Goal: Navigation & Orientation: Find specific page/section

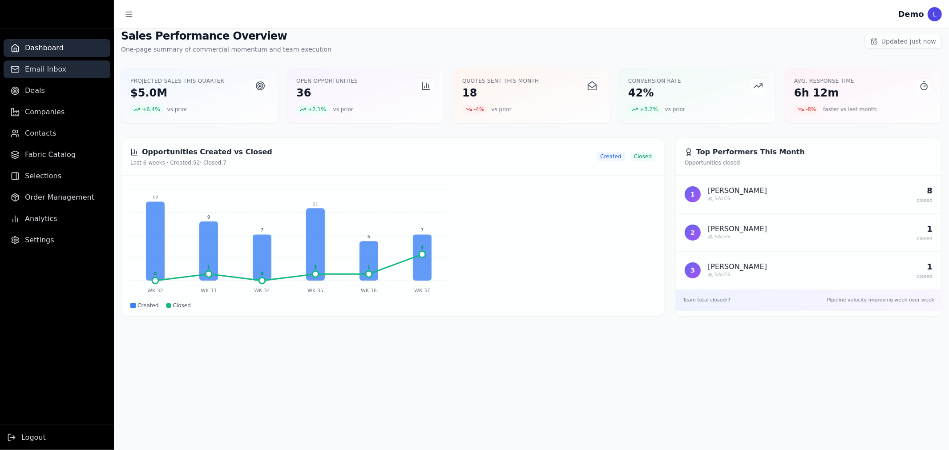
click at [52, 70] on span "Email Inbox" at bounding box center [45, 69] width 41 height 11
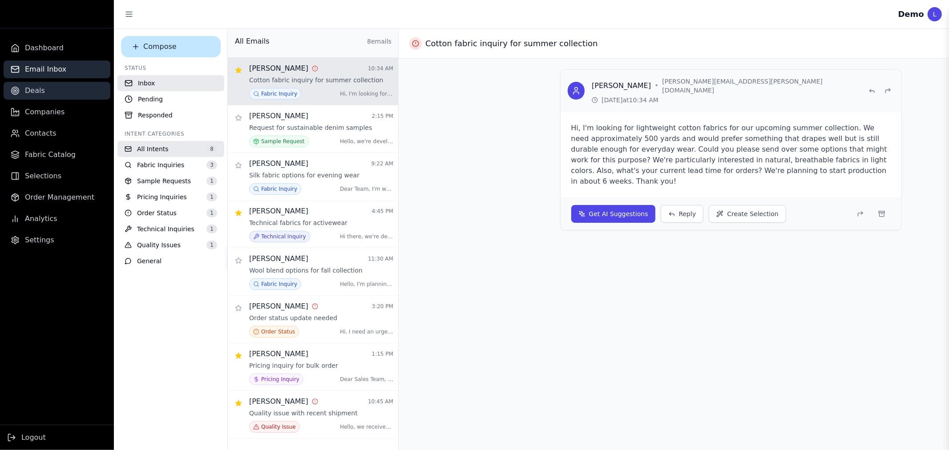
click at [44, 90] on link "Deals" at bounding box center [57, 91] width 107 height 18
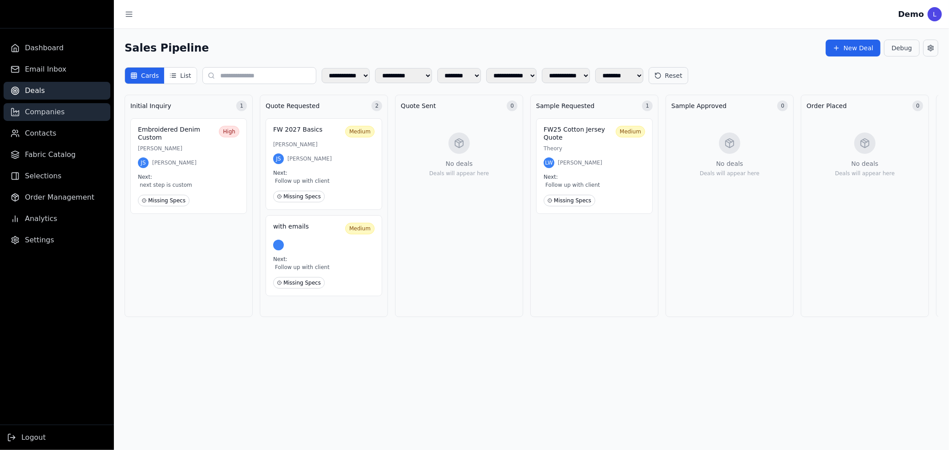
click at [46, 113] on span "Companies" at bounding box center [45, 112] width 40 height 11
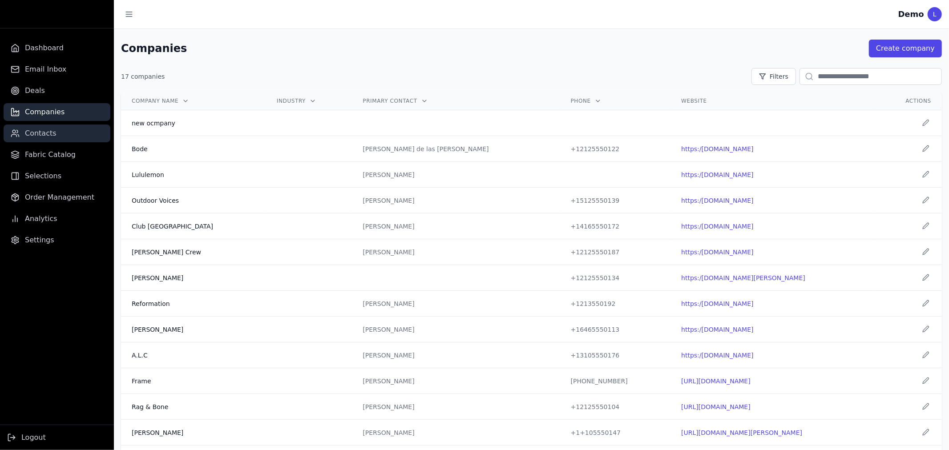
click at [50, 140] on link "Contacts" at bounding box center [57, 134] width 107 height 18
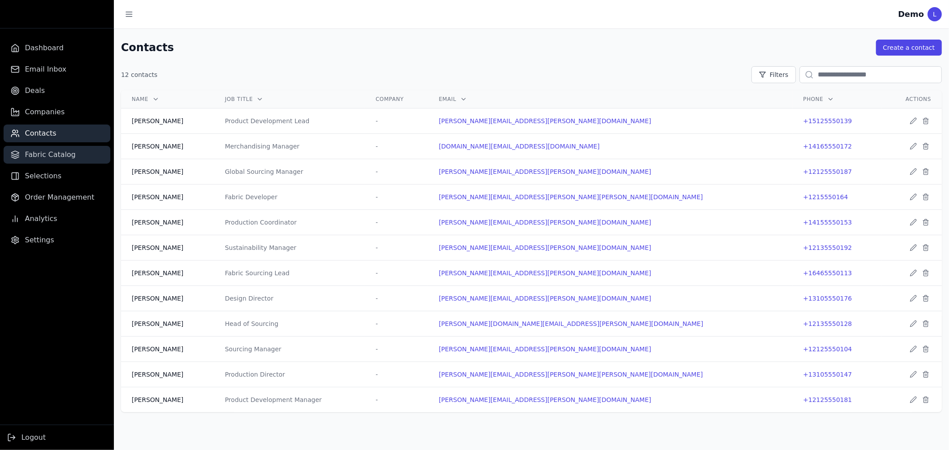
click at [52, 162] on link "Fabric Catalog" at bounding box center [57, 155] width 107 height 18
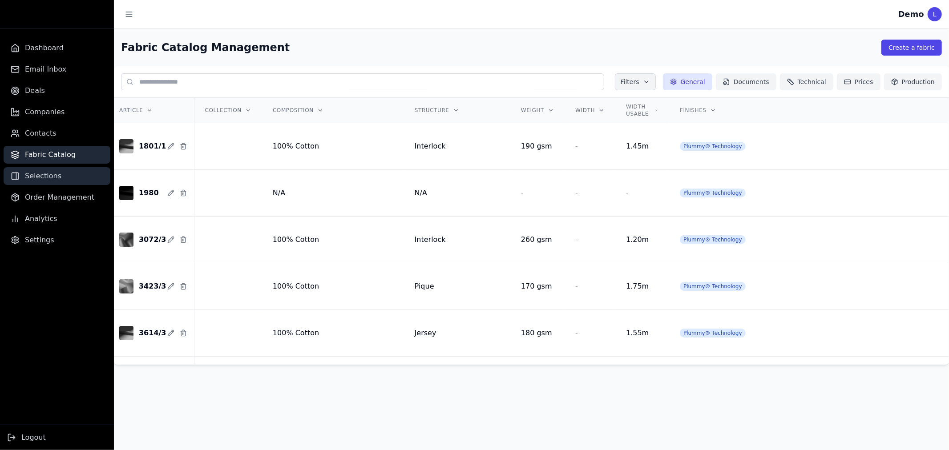
click at [53, 180] on span "Selections" at bounding box center [43, 176] width 36 height 11
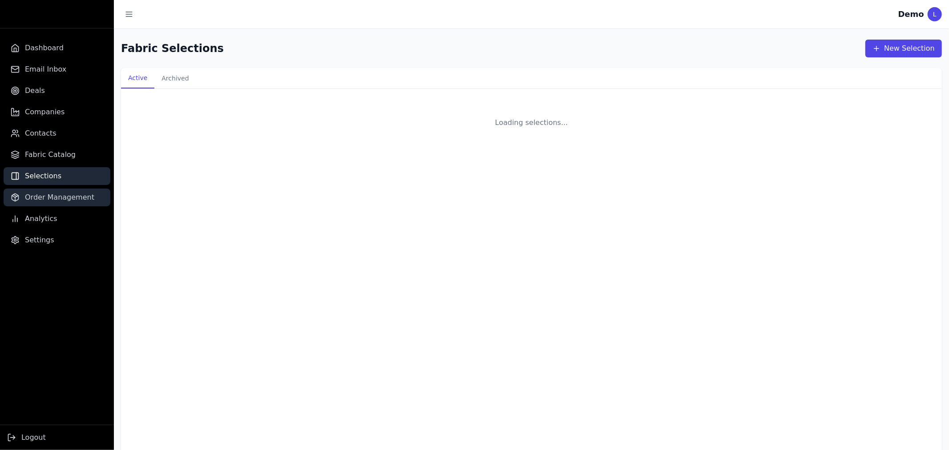
click at [51, 195] on span "Order Management" at bounding box center [59, 197] width 69 height 11
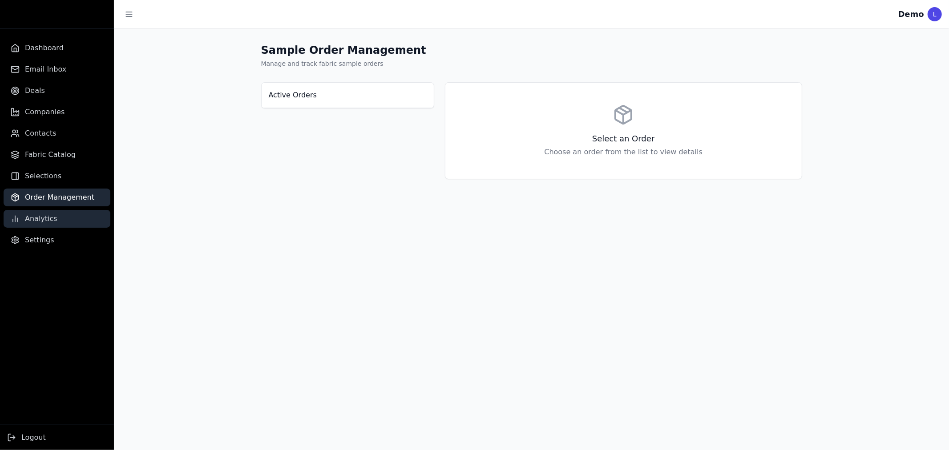
click at [49, 219] on span "Analytics" at bounding box center [41, 218] width 32 height 11
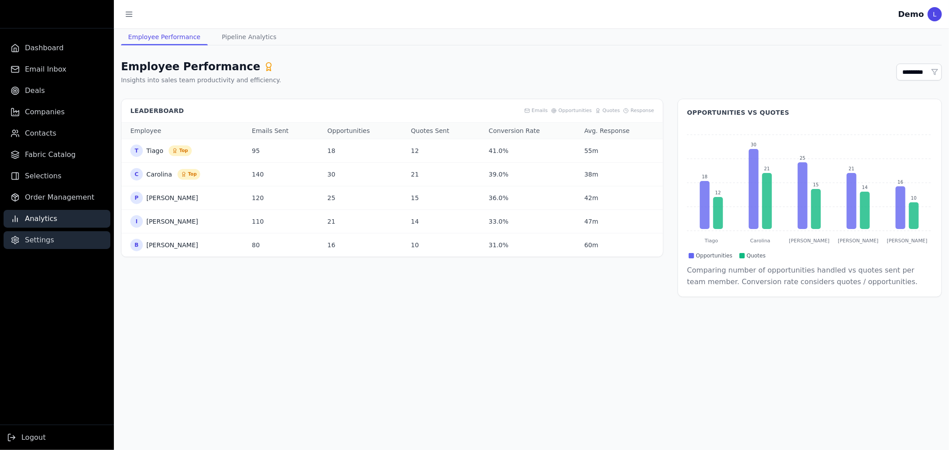
click at [49, 232] on link "Settings" at bounding box center [57, 240] width 107 height 18
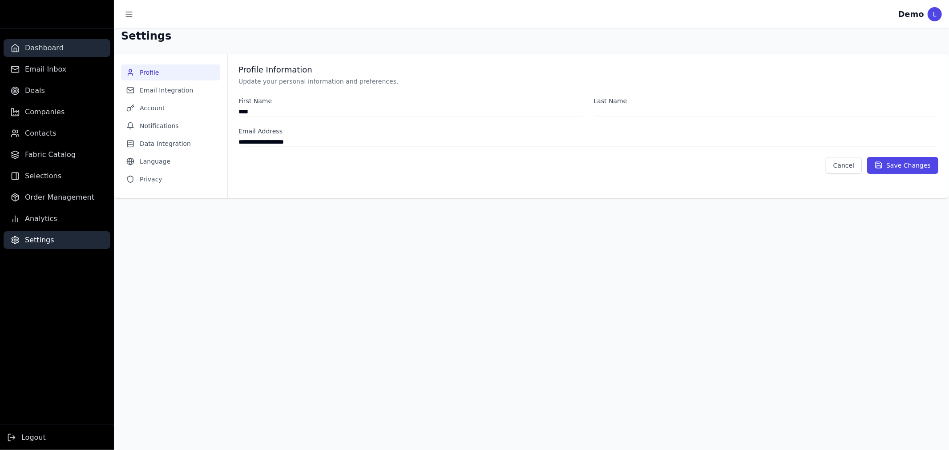
click at [46, 48] on span "Dashboard" at bounding box center [44, 48] width 39 height 11
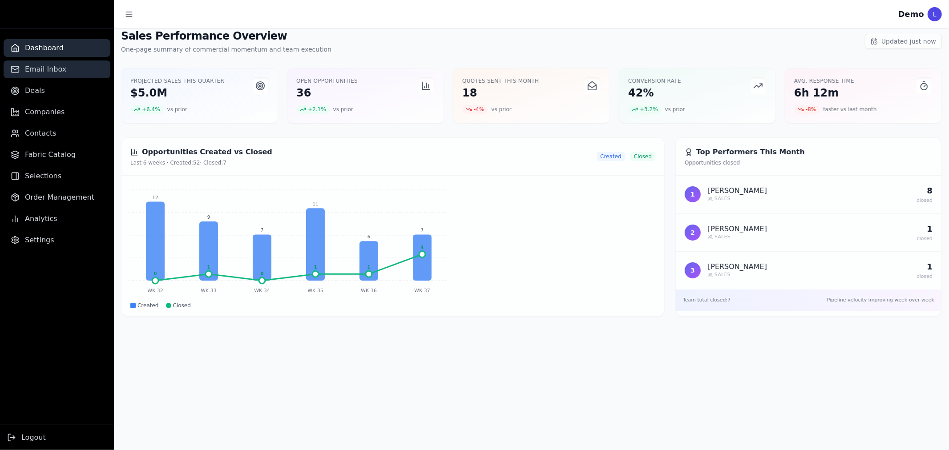
click at [44, 70] on span "Email Inbox" at bounding box center [45, 69] width 41 height 11
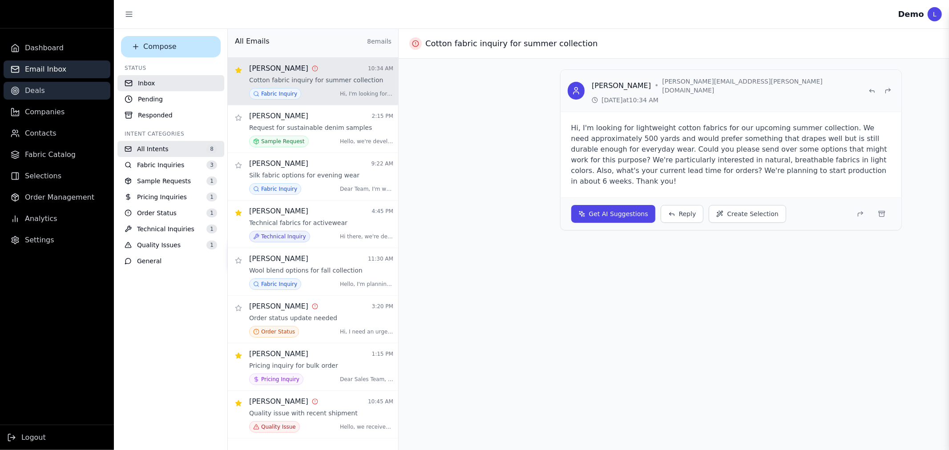
click at [42, 89] on link "Deals" at bounding box center [57, 91] width 107 height 18
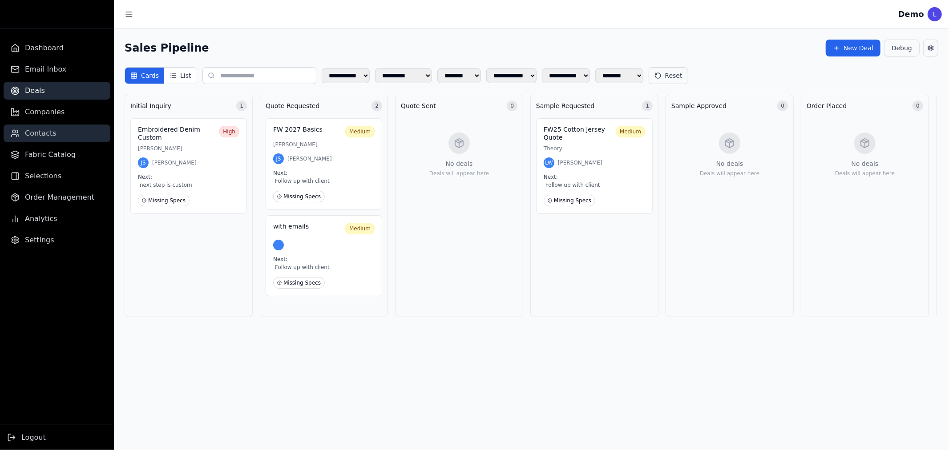
drag, startPoint x: 42, startPoint y: 117, endPoint x: 44, endPoint y: 125, distance: 8.1
click at [42, 117] on span "Companies" at bounding box center [45, 112] width 40 height 11
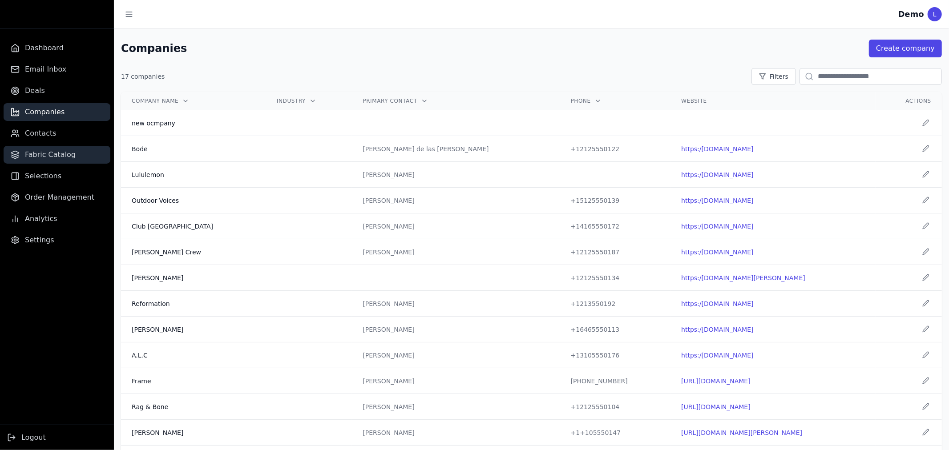
drag, startPoint x: 48, startPoint y: 143, endPoint x: 49, endPoint y: 149, distance: 5.5
click at [48, 144] on ul "Dashboard Email Inbox Deals Companies Contacts Fabric Catalog Selections Order …" at bounding box center [57, 144] width 114 height 210
click at [53, 144] on ul "Dashboard Email Inbox Deals Companies Contacts Fabric Catalog Selections Order …" at bounding box center [57, 144] width 114 height 210
click at [53, 157] on span "Fabric Catalog" at bounding box center [50, 154] width 51 height 11
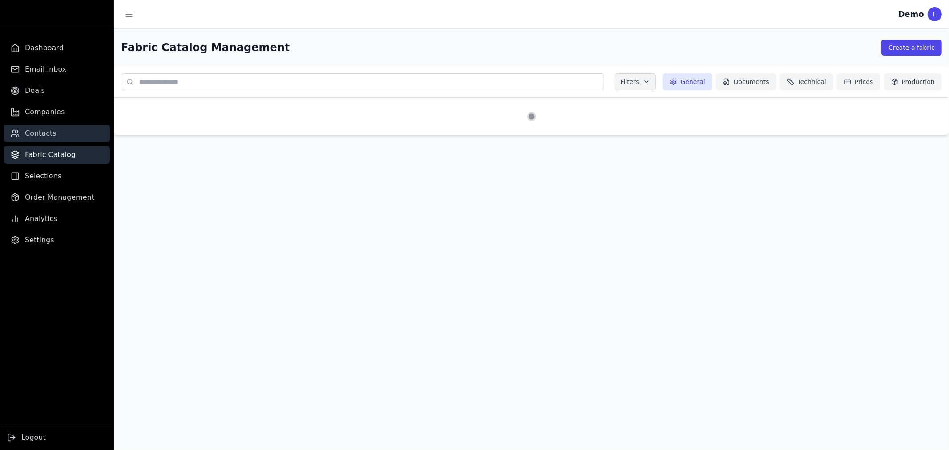
click at [51, 130] on span "Contacts" at bounding box center [41, 133] width 32 height 11
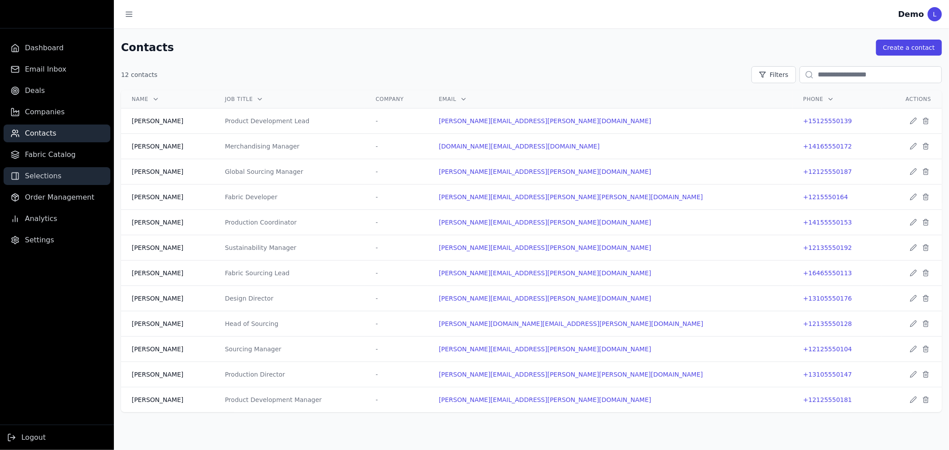
click at [51, 171] on span "Selections" at bounding box center [43, 176] width 36 height 11
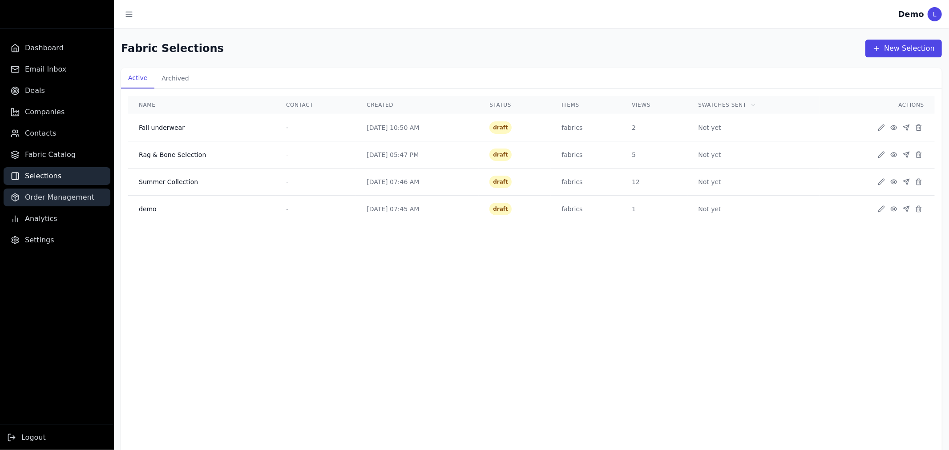
click at [52, 193] on span "Order Management" at bounding box center [59, 197] width 69 height 11
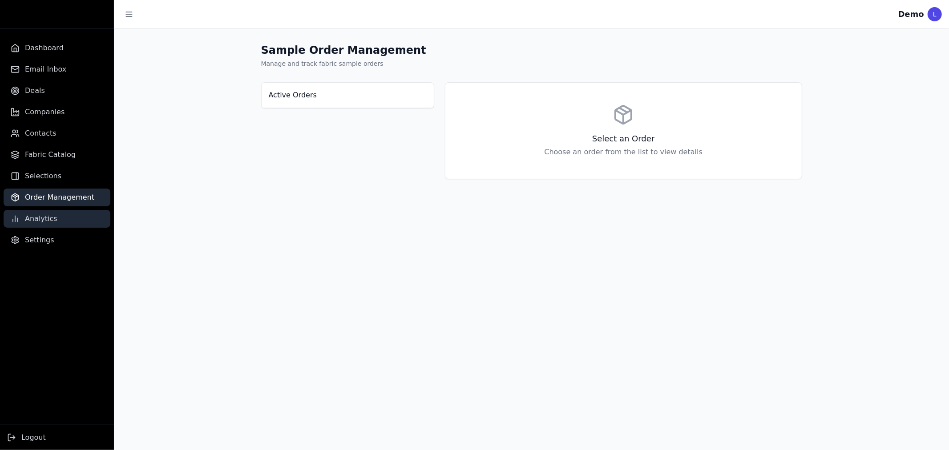
click at [49, 210] on link "Analytics" at bounding box center [57, 219] width 107 height 18
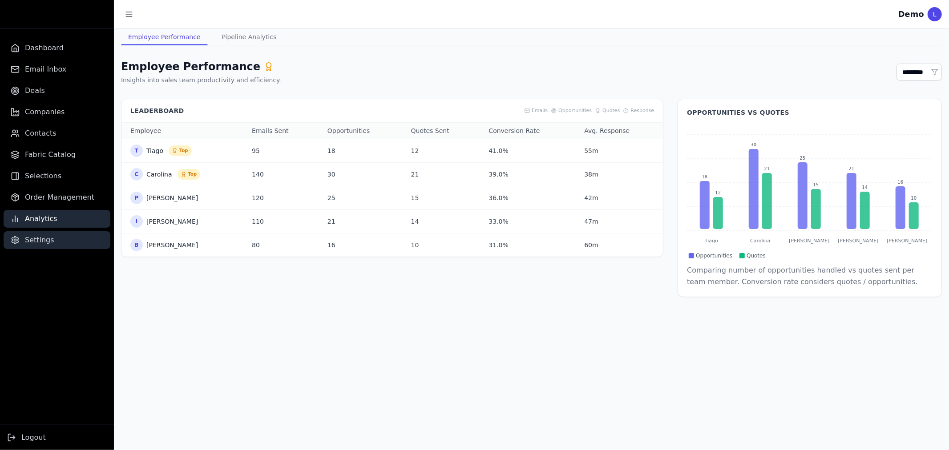
click at [43, 237] on span "Settings" at bounding box center [39, 240] width 29 height 11
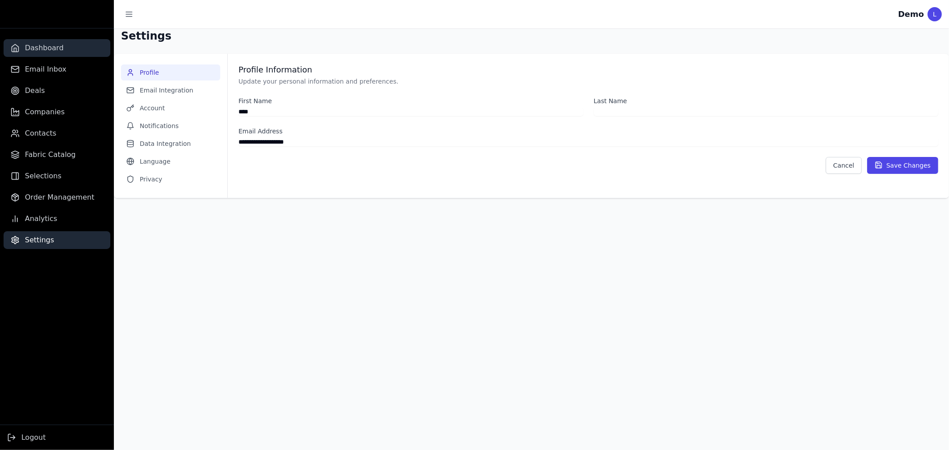
click at [59, 47] on link "Dashboard" at bounding box center [57, 48] width 107 height 18
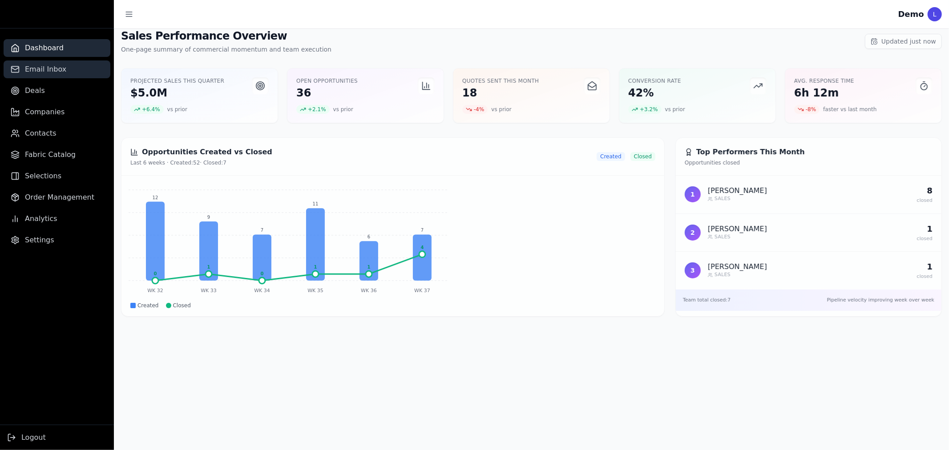
click at [60, 66] on span "Email Inbox" at bounding box center [45, 69] width 41 height 11
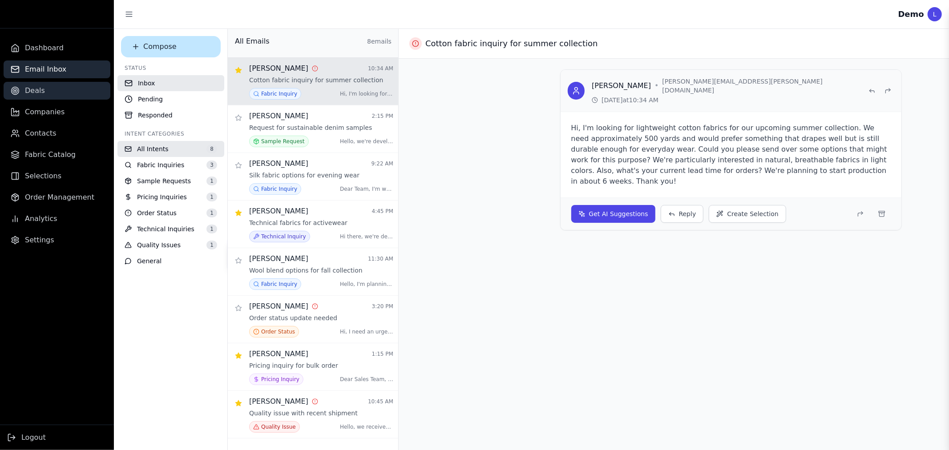
click at [54, 92] on link "Deals" at bounding box center [57, 91] width 107 height 18
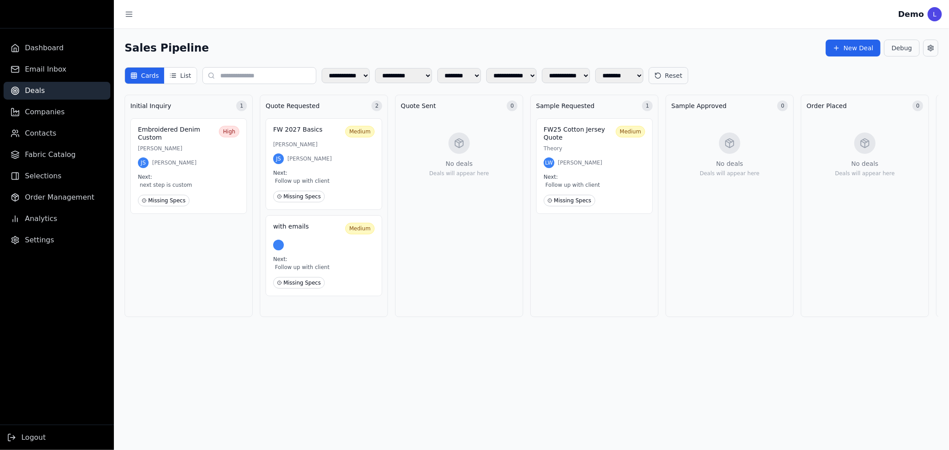
click at [58, 121] on ul "Dashboard Email Inbox Deals Companies Contacts Fabric Catalog Selections Order …" at bounding box center [57, 144] width 114 height 210
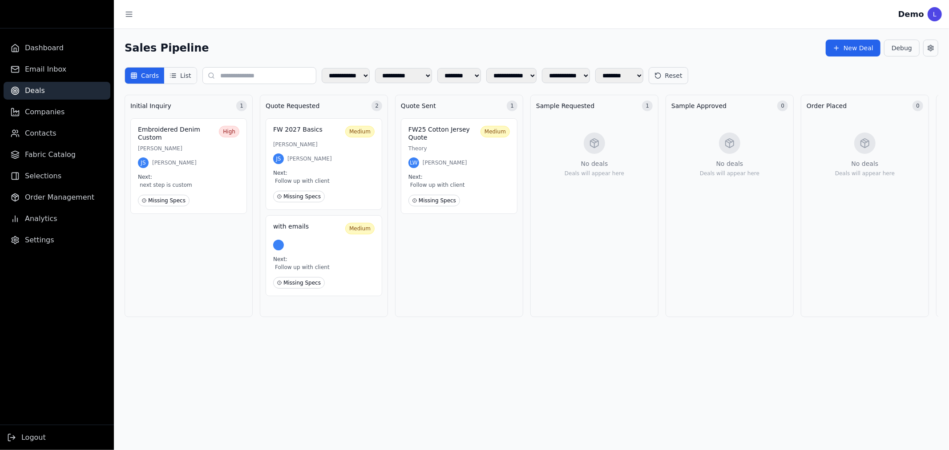
click at [171, 73] on icon at bounding box center [172, 75] width 7 height 7
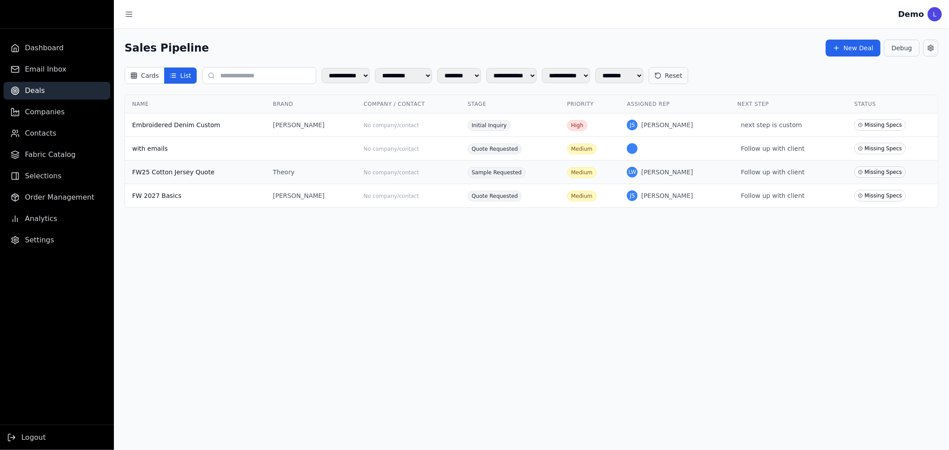
click at [266, 163] on td "FW25 Cotton Jersey Quote" at bounding box center [195, 173] width 141 height 24
select select "**********"
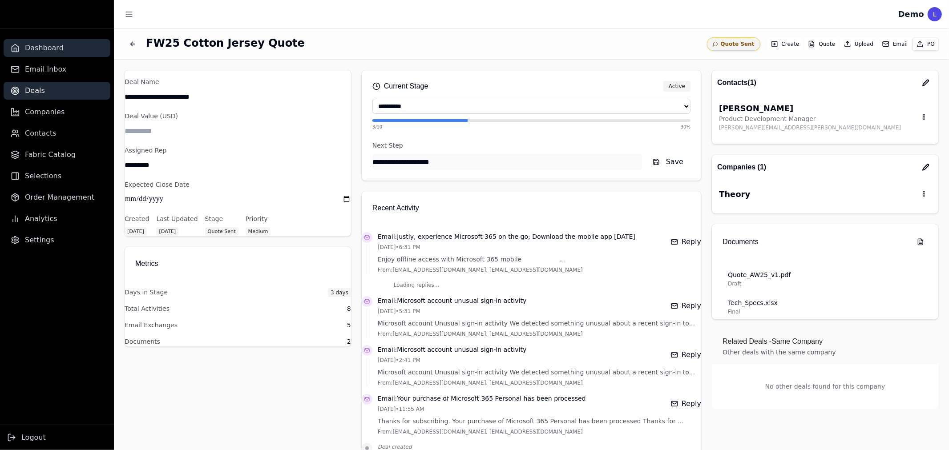
click at [65, 46] on link "Dashboard" at bounding box center [57, 48] width 107 height 18
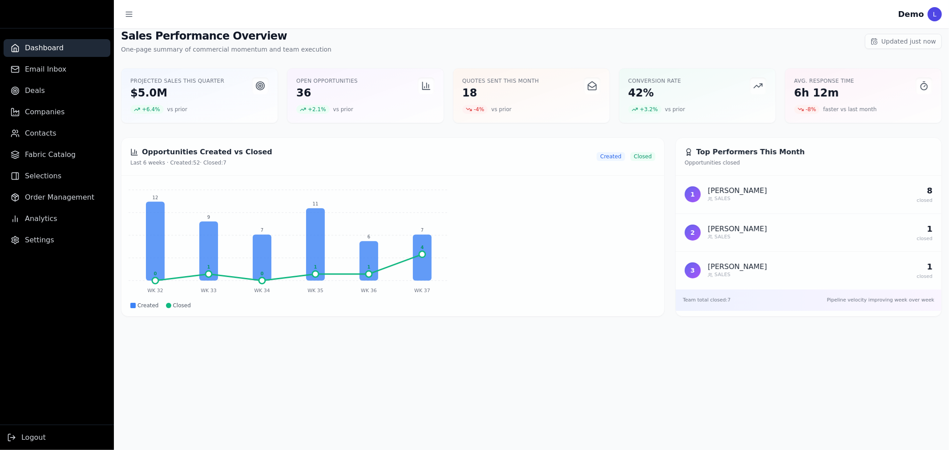
click at [392, 130] on div "Sales Performance Overview One-page summary of commercial momentum and team exe…" at bounding box center [531, 173] width 835 height 288
click at [387, 113] on div "+ 2.1 % vs prior" at bounding box center [365, 109] width 138 height 9
